Goal: Communication & Community: Answer question/provide support

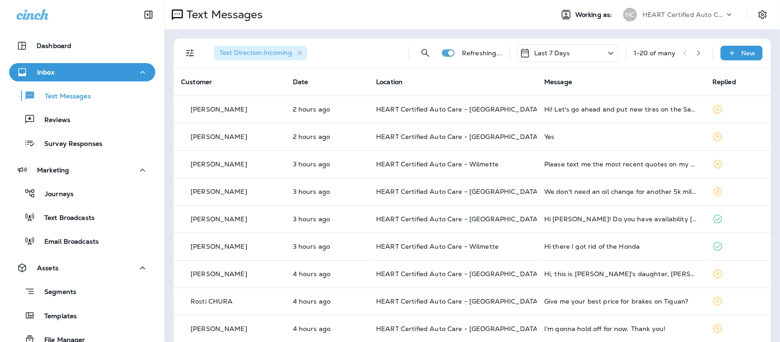
scroll to position [5, 0]
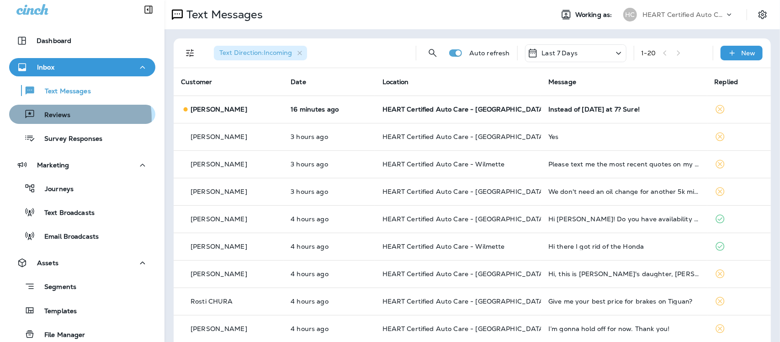
click at [65, 119] on p "Reviews" at bounding box center [52, 115] width 35 height 9
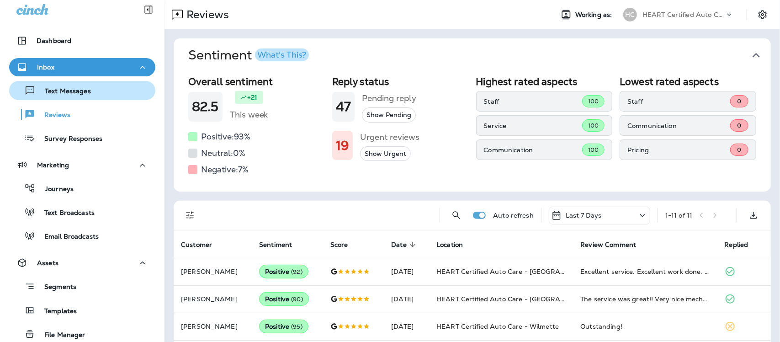
click at [56, 92] on p "Text Messages" at bounding box center [63, 91] width 55 height 9
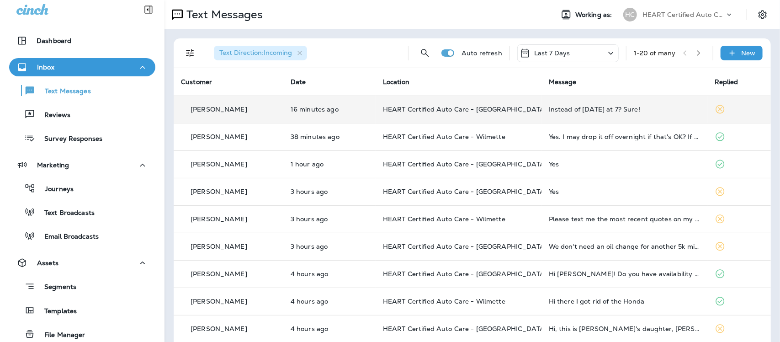
click at [578, 112] on div "Instead of [DATE] at 7? Sure!" at bounding box center [624, 109] width 151 height 7
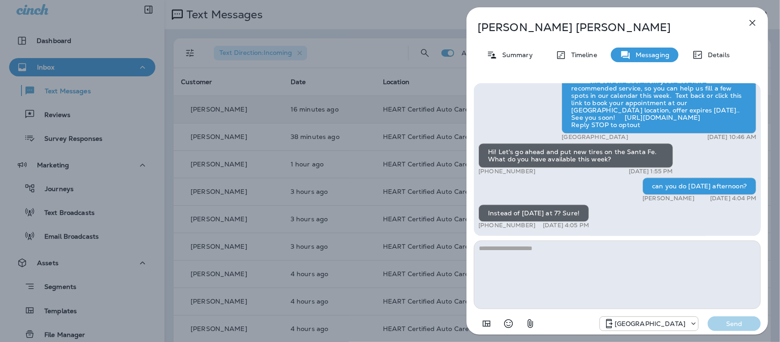
click at [753, 20] on icon "button" at bounding box center [752, 22] width 11 height 11
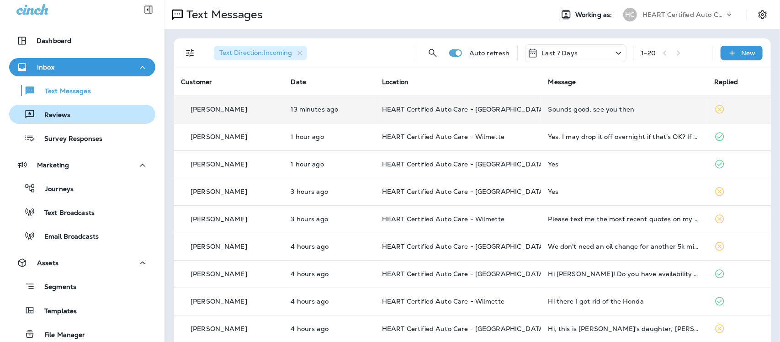
click at [65, 116] on p "Reviews" at bounding box center [52, 115] width 35 height 9
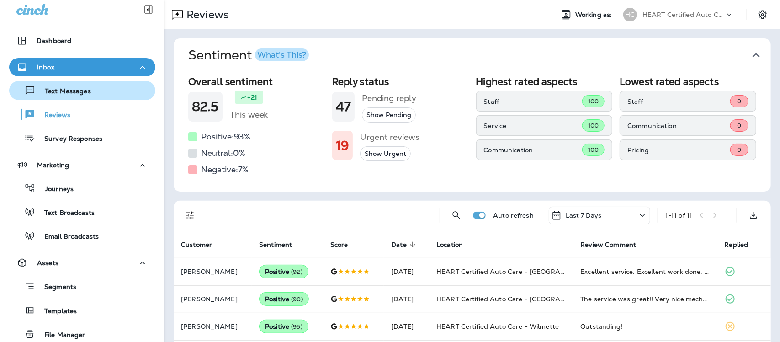
click at [67, 94] on p "Text Messages" at bounding box center [63, 91] width 55 height 9
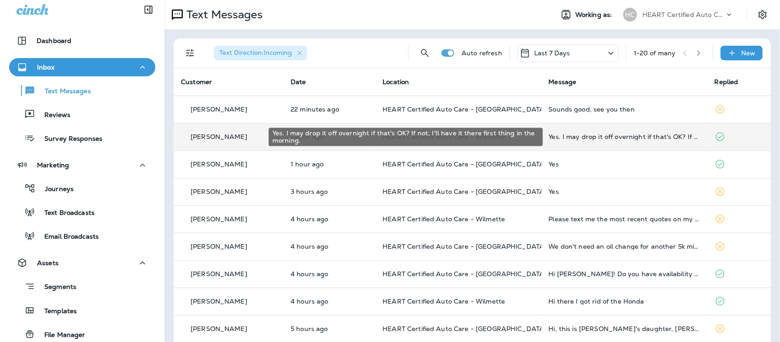
click at [606, 139] on div "Yes. I may drop it off overnight if that's OK? If not, I'll have it there first…" at bounding box center [624, 136] width 151 height 7
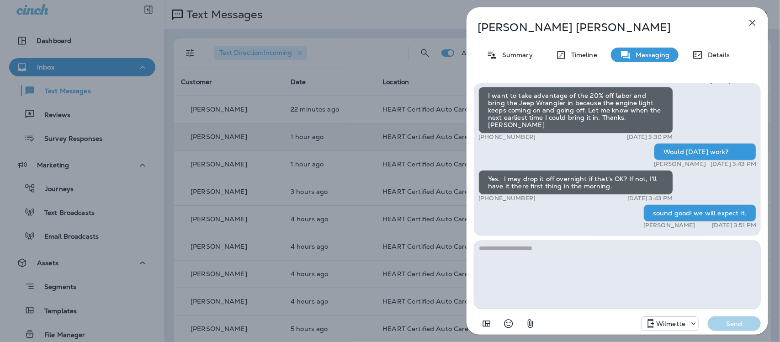
click at [750, 18] on icon "button" at bounding box center [752, 22] width 11 height 11
